Goal: Check status: Check status

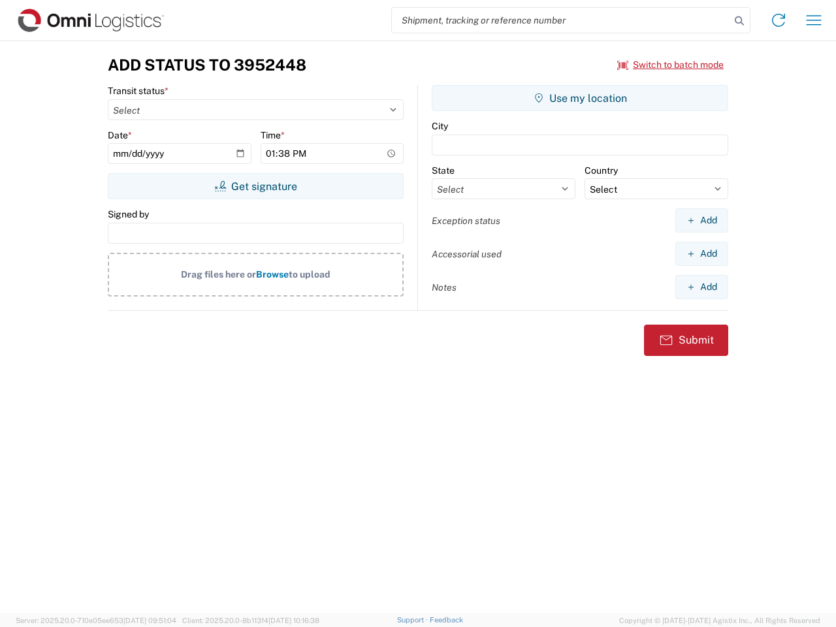
click at [561, 20] on input "search" at bounding box center [561, 20] width 338 height 25
click at [740, 21] on icon at bounding box center [739, 21] width 18 height 18
click at [779, 20] on icon at bounding box center [778, 20] width 21 height 21
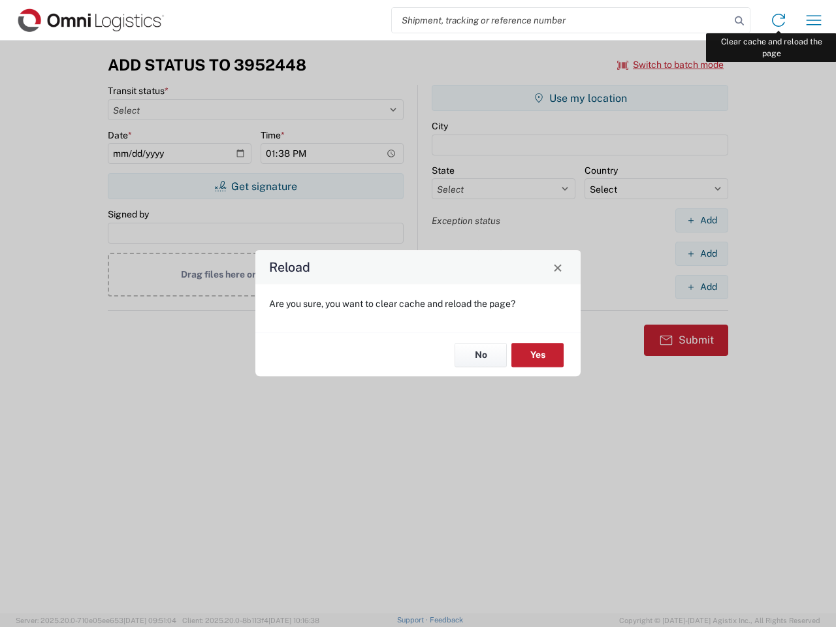
click at [814, 20] on div "Reload Are you sure, you want to clear cache and reload the page? No Yes" at bounding box center [418, 313] width 836 height 627
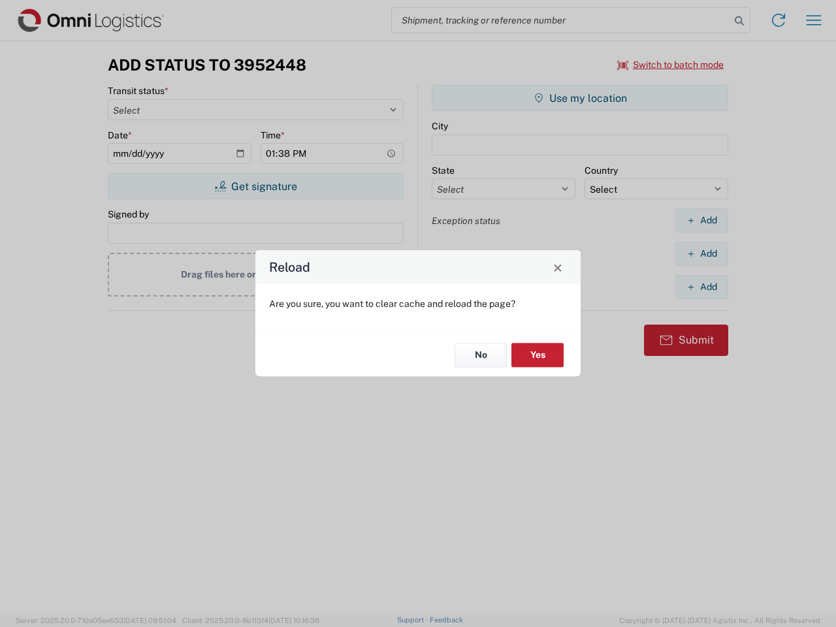
click at [671, 65] on div "Reload Are you sure, you want to clear cache and reload the page? No Yes" at bounding box center [418, 313] width 836 height 627
click at [255, 186] on div "Reload Are you sure, you want to clear cache and reload the page? No Yes" at bounding box center [418, 313] width 836 height 627
click at [580, 98] on div "Reload Are you sure, you want to clear cache and reload the page? No Yes" at bounding box center [418, 313] width 836 height 627
click at [702, 220] on div "Reload Are you sure, you want to clear cache and reload the page? No Yes" at bounding box center [418, 313] width 836 height 627
click at [702, 253] on div "Reload Are you sure, you want to clear cache and reload the page? No Yes" at bounding box center [418, 313] width 836 height 627
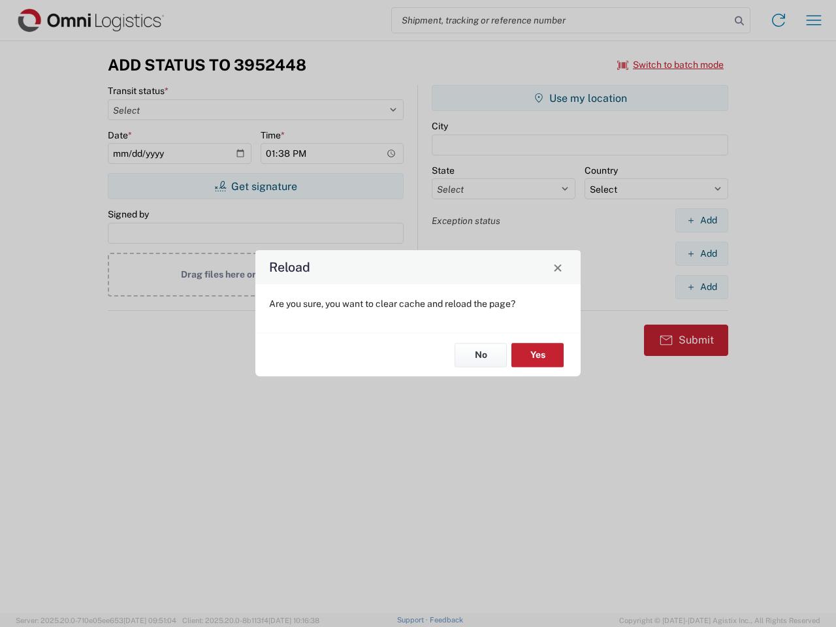
click at [702, 287] on div "Reload Are you sure, you want to clear cache and reload the page? No Yes" at bounding box center [418, 313] width 836 height 627
